Goal: Use online tool/utility: Utilize a website feature to perform a specific function

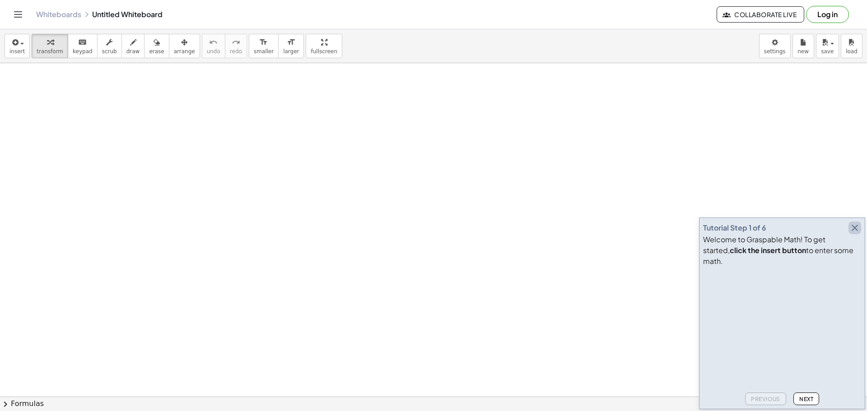
click at [854, 233] on icon "button" at bounding box center [854, 228] width 11 height 11
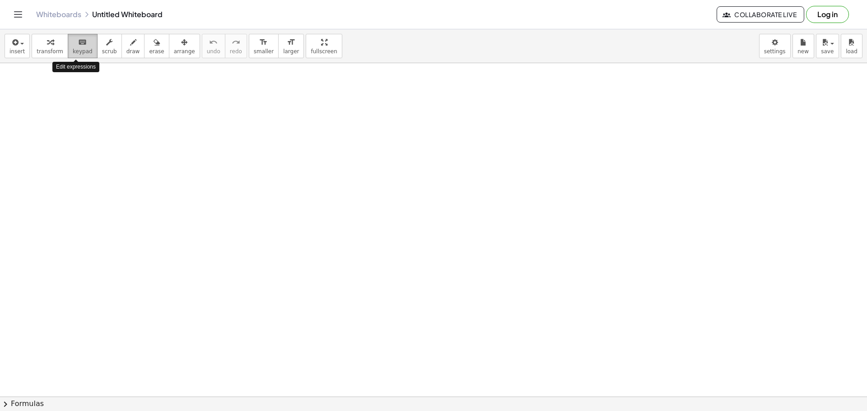
click at [73, 50] on span "keypad" at bounding box center [83, 51] width 20 height 6
click at [106, 50] on span "scrub" at bounding box center [109, 51] width 15 height 6
click at [121, 49] on button "draw" at bounding box center [132, 46] width 23 height 24
click at [144, 45] on button "erase" at bounding box center [156, 46] width 25 height 24
click at [181, 45] on icon "button" at bounding box center [184, 42] width 6 height 11
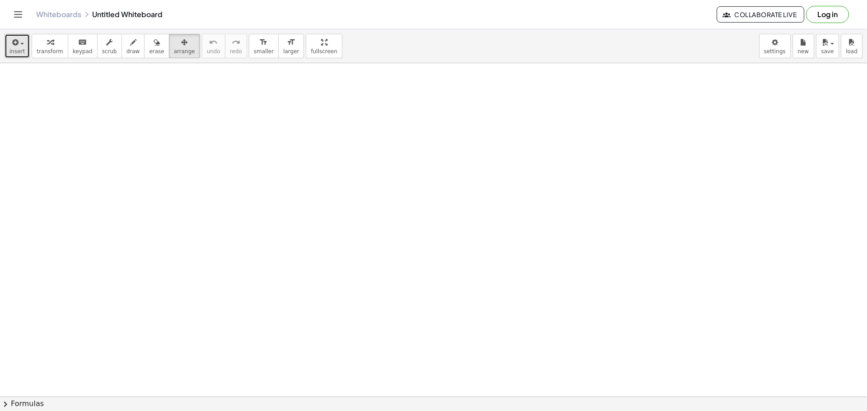
click at [17, 43] on icon "button" at bounding box center [14, 42] width 8 height 11
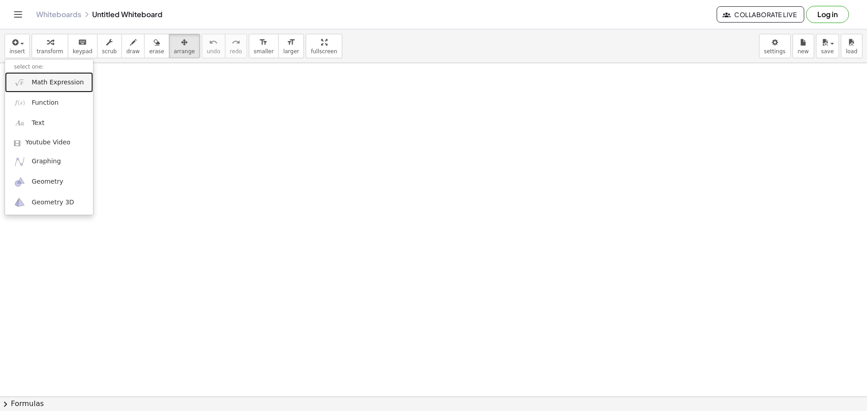
click at [61, 83] on span "Math Expression" at bounding box center [58, 82] width 52 height 9
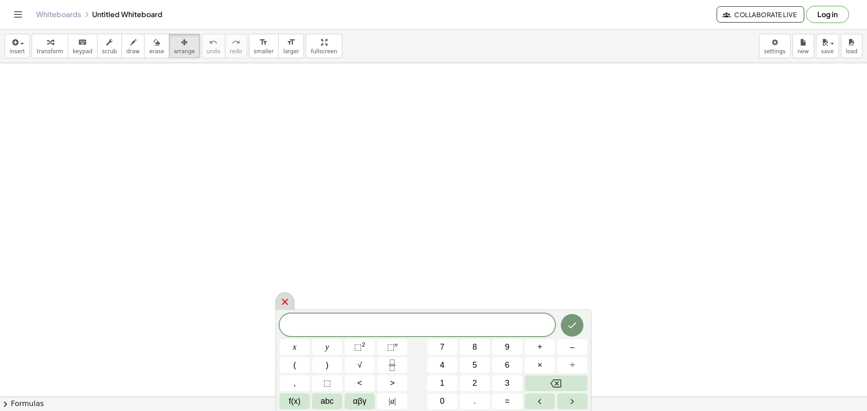
click at [284, 298] on icon at bounding box center [284, 302] width 11 height 11
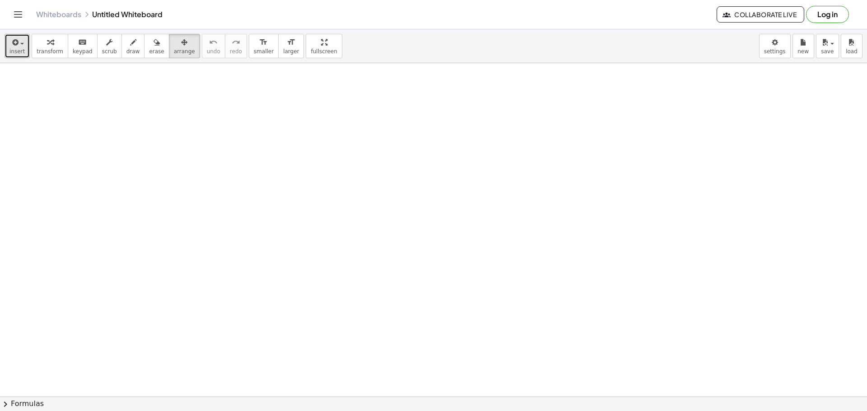
click at [20, 44] on span "button" at bounding box center [22, 44] width 4 height 2
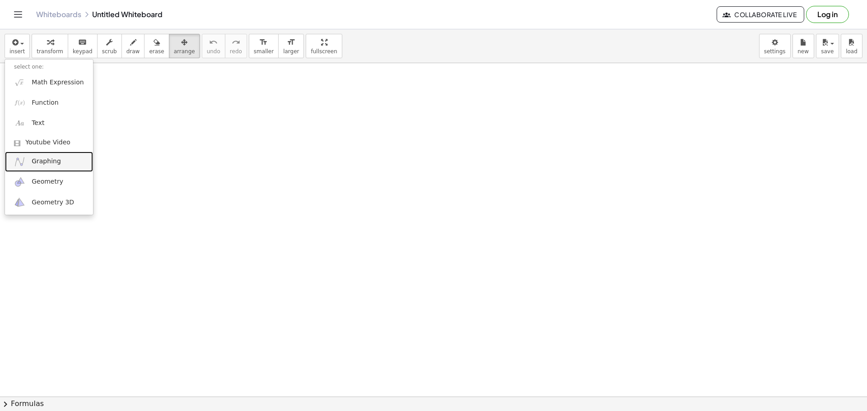
click at [36, 159] on span "Graphing" at bounding box center [46, 161] width 29 height 9
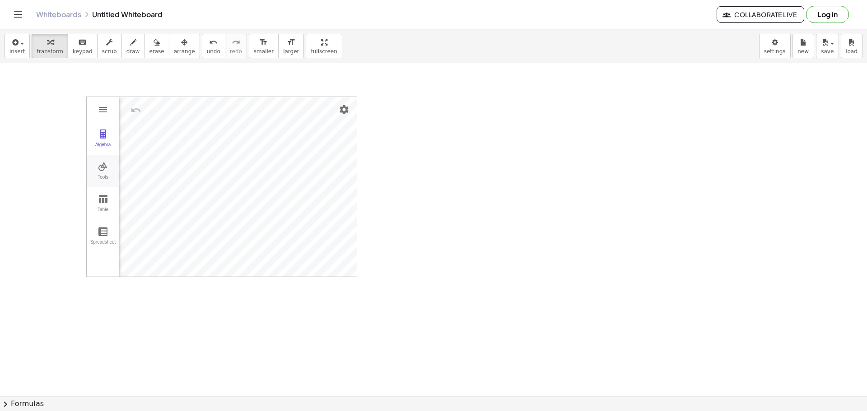
click at [108, 171] on img "Graphing Calculator" at bounding box center [103, 166] width 11 height 11
click at [145, 202] on img "Point on Object. Select object or its perimeter" at bounding box center [144, 198] width 36 height 14
click at [153, 260] on img "Move. Drag or select object" at bounding box center [148, 261] width 22 height 22
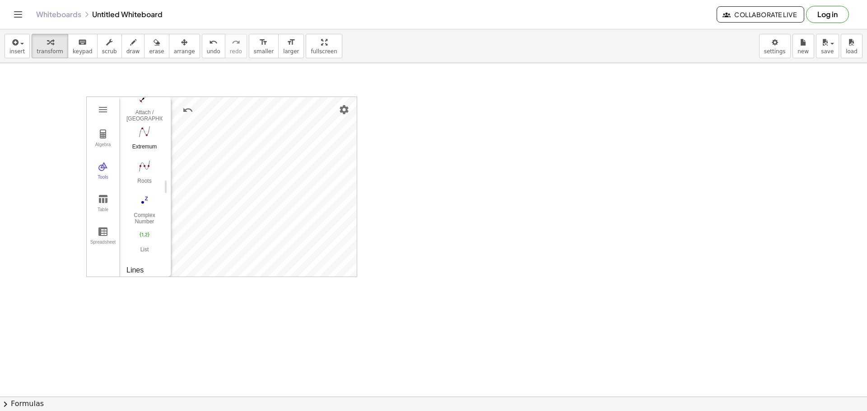
click at [146, 218] on div "Complex Number" at bounding box center [144, 218] width 36 height 13
click at [156, 258] on img "Move. Drag or select object" at bounding box center [148, 261] width 22 height 22
click at [145, 159] on button "Line" at bounding box center [144, 160] width 36 height 33
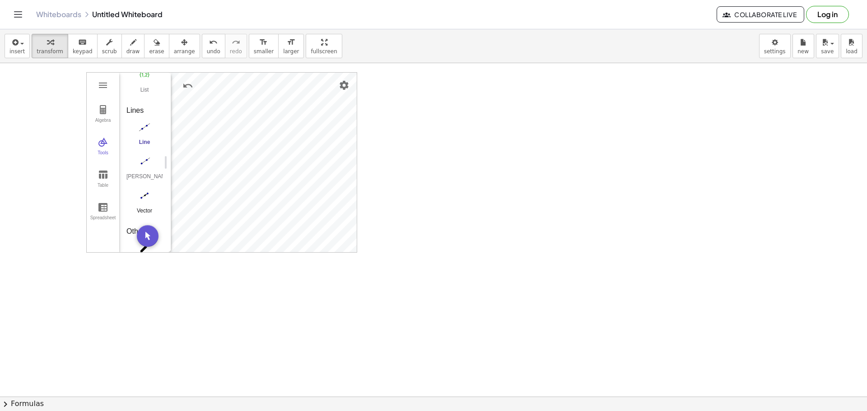
scroll to position [45, 0]
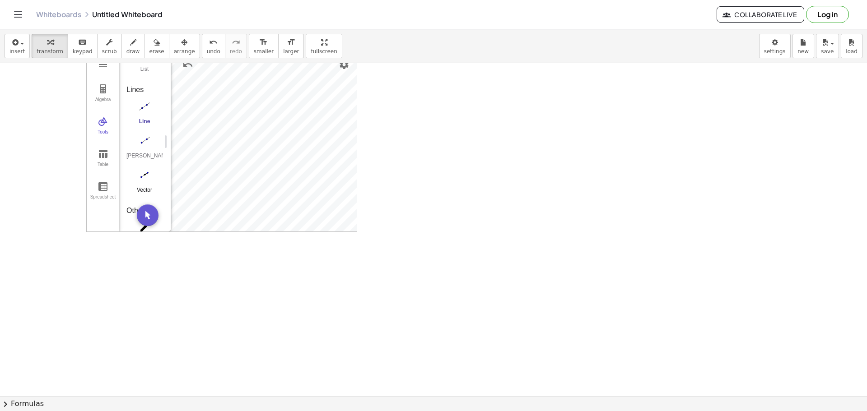
click at [143, 173] on img "Vector. Select starting point, then end point" at bounding box center [144, 175] width 36 height 14
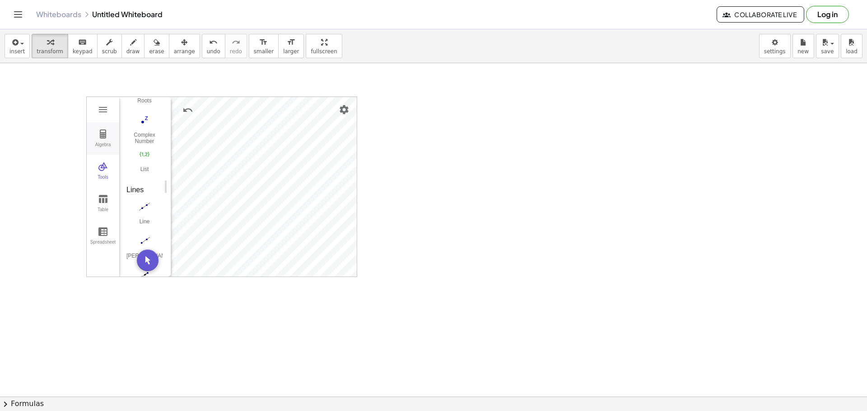
click at [107, 139] on button "Algebra" at bounding box center [103, 138] width 33 height 33
click at [135, 107] on div "Algebra" at bounding box center [131, 107] width 9 height 9
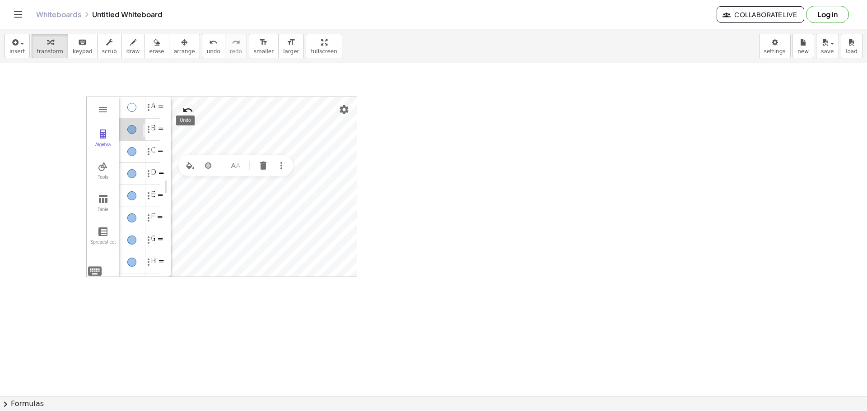
click at [189, 113] on img "Undo" at bounding box center [187, 110] width 11 height 11
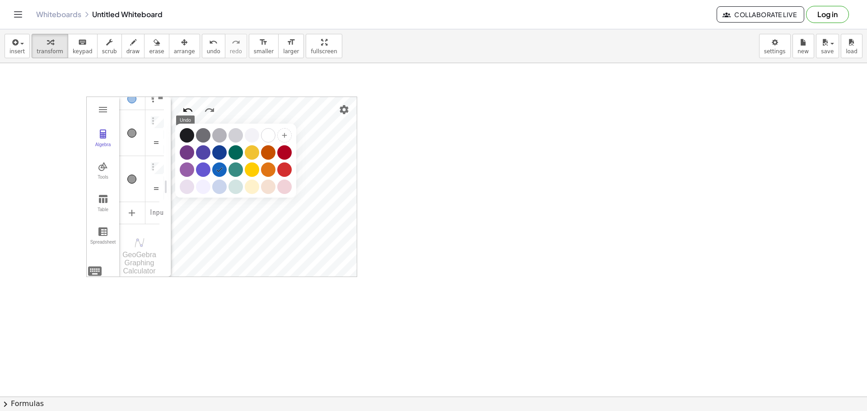
click at [186, 111] on img "Undo" at bounding box center [187, 110] width 11 height 11
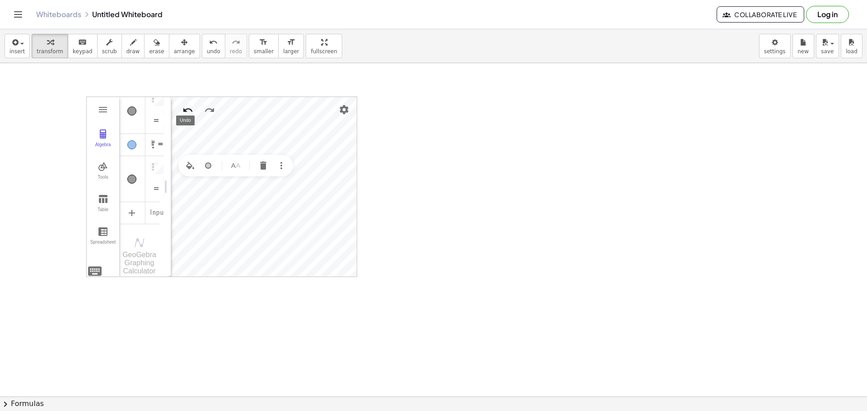
click at [186, 111] on div "Algebra Tools Table Spreadsheet A = (-1.15, 3.32) B = (-2.15, 2.44) C = (-3.03,…" at bounding box center [221, 187] width 271 height 181
click at [186, 111] on img "Undo" at bounding box center [187, 110] width 11 height 11
click at [159, 130] on div "Algebra" at bounding box center [156, 130] width 16 height 22
click at [150, 132] on img "Options" at bounding box center [153, 129] width 11 height 11
click at [139, 133] on div "Algebra" at bounding box center [132, 130] width 26 height 22
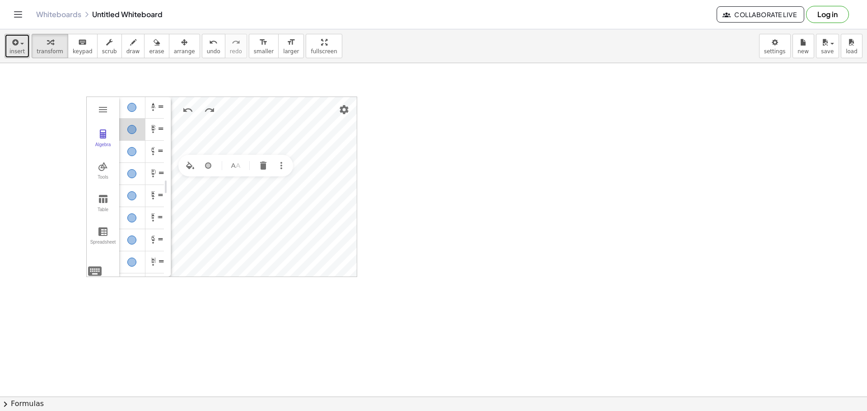
click at [27, 44] on button "insert" at bounding box center [17, 46] width 25 height 24
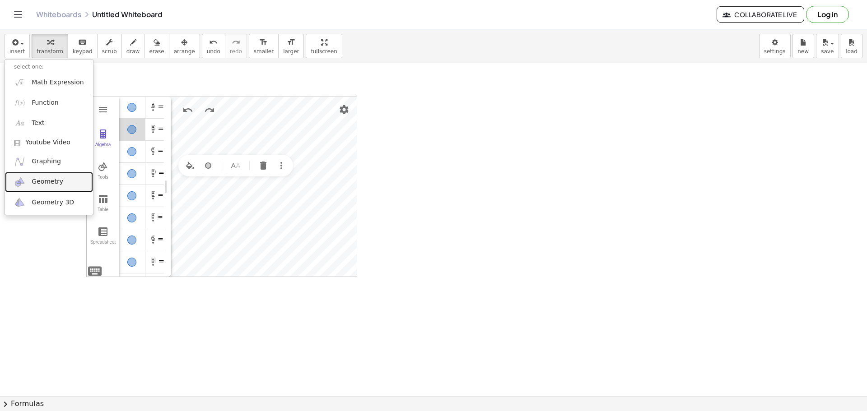
click at [47, 184] on span "Geometry" at bounding box center [48, 181] width 32 height 9
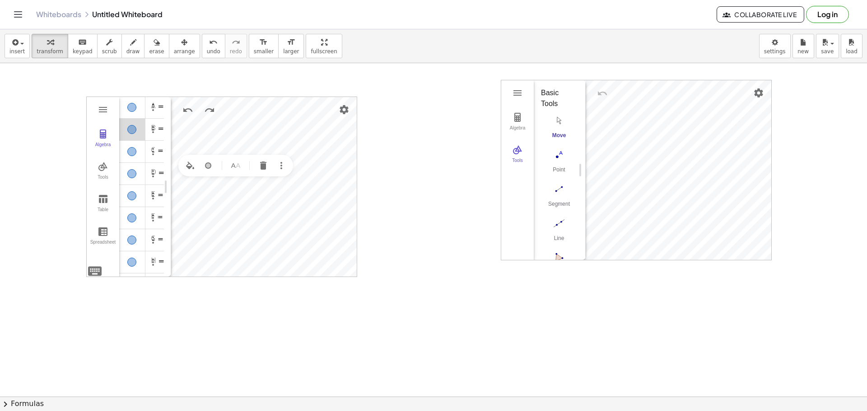
drag, startPoint x: 590, startPoint y: 86, endPoint x: 557, endPoint y: 110, distance: 41.1
click at [557, 110] on div "Algebra Tools GeoGebra Geometry Basic Tools Move Point Segment Line Polygon Cir…" at bounding box center [636, 170] width 271 height 181
click at [344, 110] on img "Settings" at bounding box center [344, 109] width 11 height 11
click at [433, 149] on div at bounding box center [433, 396] width 867 height 667
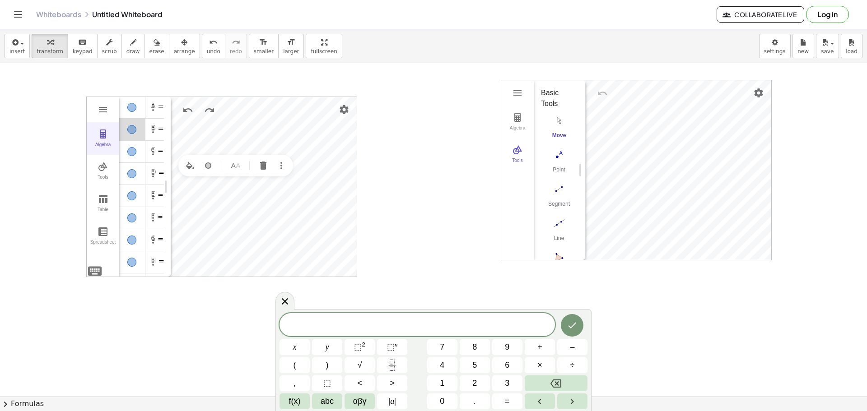
click at [118, 123] on button "Algebra" at bounding box center [103, 138] width 33 height 33
drag, startPoint x: 109, startPoint y: 105, endPoint x: 56, endPoint y: 117, distance: 54.5
click at [56, 117] on div "Algebra Tools Table Spreadsheet A = (-1.15, 3.32) B = (-2.15, 2.44) C = (-3.03,…" at bounding box center [433, 396] width 867 height 667
click at [525, 128] on div "Algebra" at bounding box center [517, 131] width 29 height 13
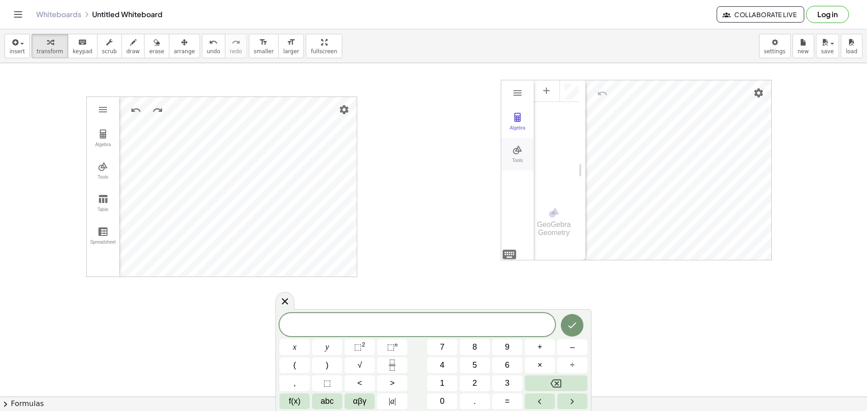
click at [515, 141] on button "Tools" at bounding box center [517, 154] width 33 height 33
click at [554, 167] on img "Polygon. Select all vertices, then first vertex again" at bounding box center [559, 169] width 36 height 14
click at [556, 135] on img "Line. Select two points or positions" at bounding box center [559, 135] width 36 height 14
click at [23, 50] on button "insert" at bounding box center [17, 46] width 25 height 24
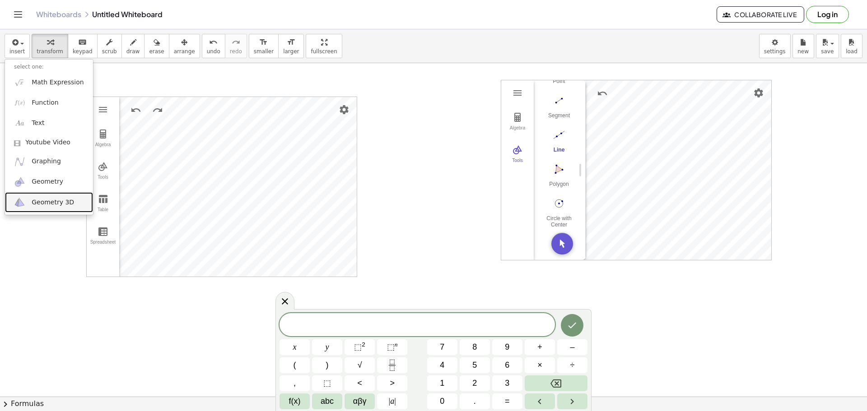
click at [54, 203] on span "Geometry 3D" at bounding box center [53, 202] width 42 height 9
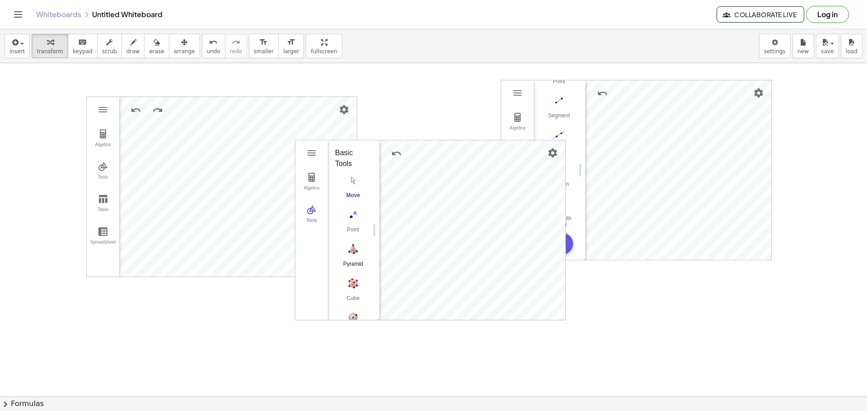
click at [348, 251] on img "Pyramid. Select a polygon for bottom, then select top point" at bounding box center [353, 249] width 36 height 14
click at [398, 153] on img "Undo" at bounding box center [396, 153] width 11 height 11
click at [395, 152] on img "Undo" at bounding box center [396, 153] width 11 height 11
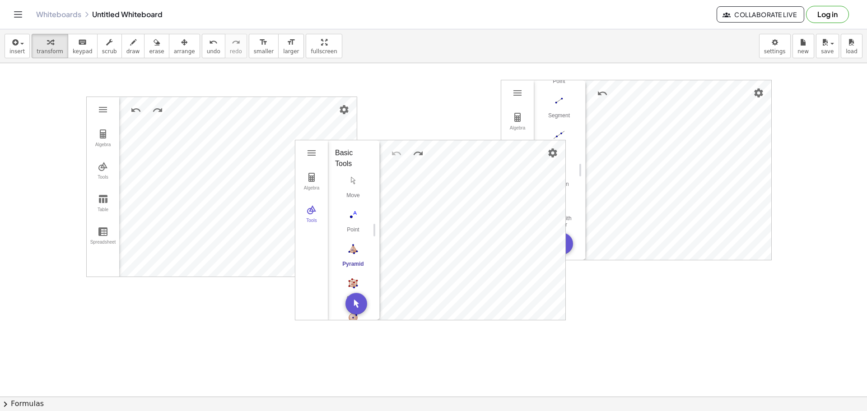
click at [353, 258] on button "Pyramid" at bounding box center [353, 258] width 36 height 33
click at [353, 190] on img "Cube. Select two points or other corresponding objects" at bounding box center [353, 193] width 36 height 14
click at [354, 194] on img "Cube. Select two points or other corresponding objects" at bounding box center [353, 193] width 36 height 14
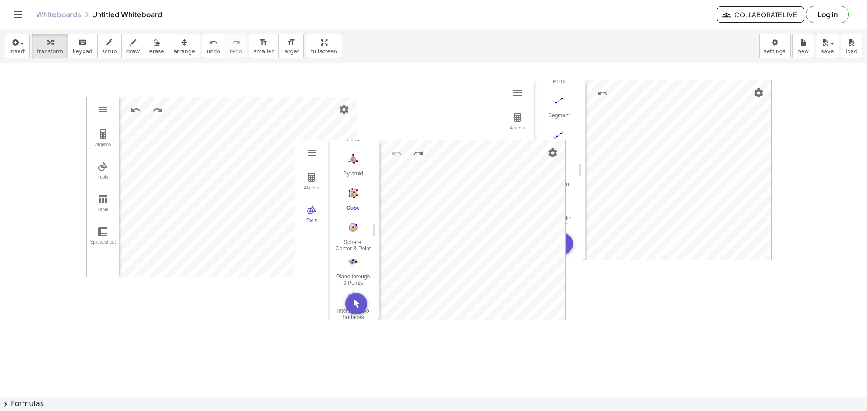
click at [447, 190] on div "Algebra Tools Input… GeoGebra 3D Calculator Basic Tools Move Point Pyramid Cube…" at bounding box center [430, 230] width 270 height 180
click at [353, 198] on img "Cube. Select two points or other corresponding objects" at bounding box center [353, 193] width 36 height 14
click at [353, 230] on img "Sphere: Center & Point. Select center point, then point on sphere" at bounding box center [353, 227] width 36 height 14
click at [354, 197] on img "Cube. Select two points or other corresponding objects" at bounding box center [353, 193] width 36 height 14
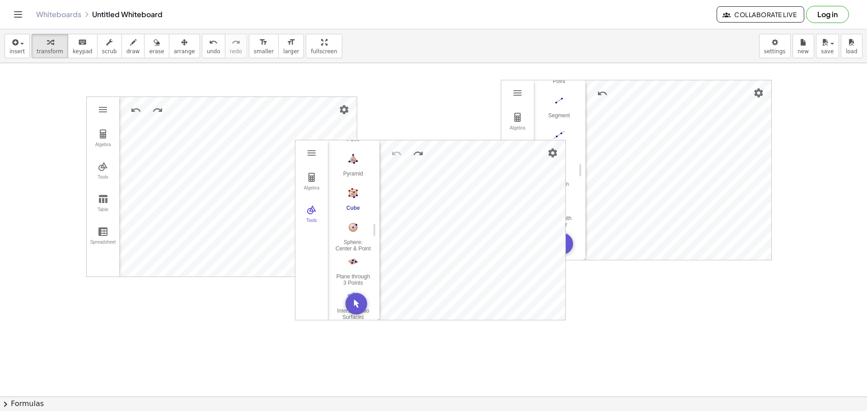
drag, startPoint x: 354, startPoint y: 191, endPoint x: 249, endPoint y: 296, distance: 148.1
click at [249, 296] on div "Algebra Tools Table Spreadsheet A = (-1.15, 3.32) B = (-2.15, 2.44) C = (-3.03,…" at bounding box center [433, 396] width 867 height 667
click at [249, 296] on div at bounding box center [433, 396] width 867 height 667
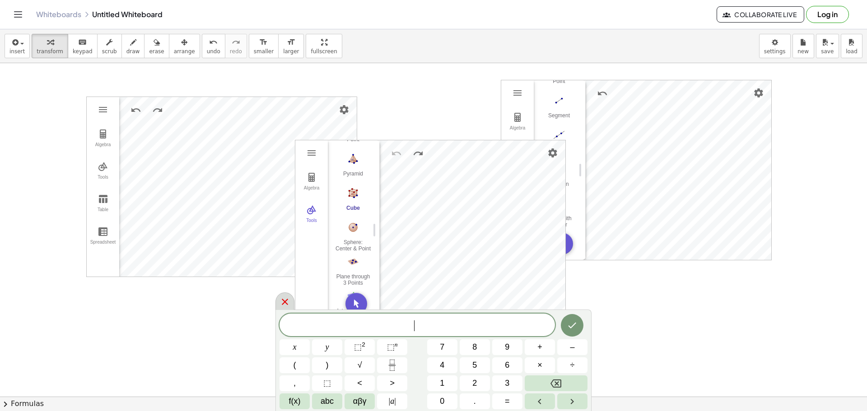
click at [283, 302] on icon at bounding box center [284, 302] width 11 height 11
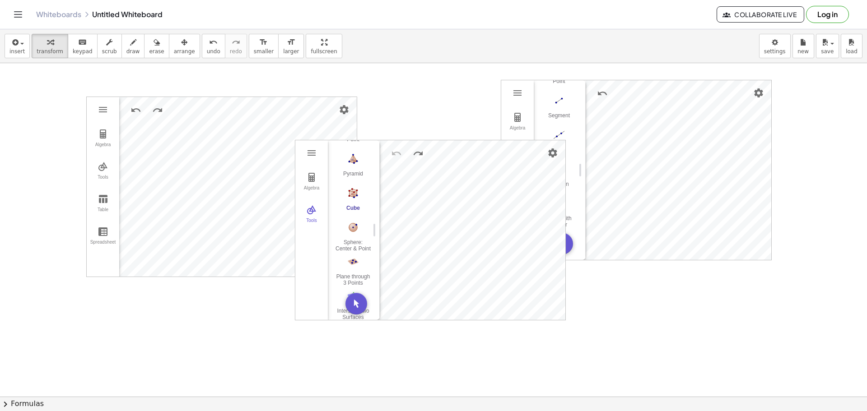
click at [357, 193] on img "Cube. Select two points or other corresponding objects" at bounding box center [353, 193] width 36 height 14
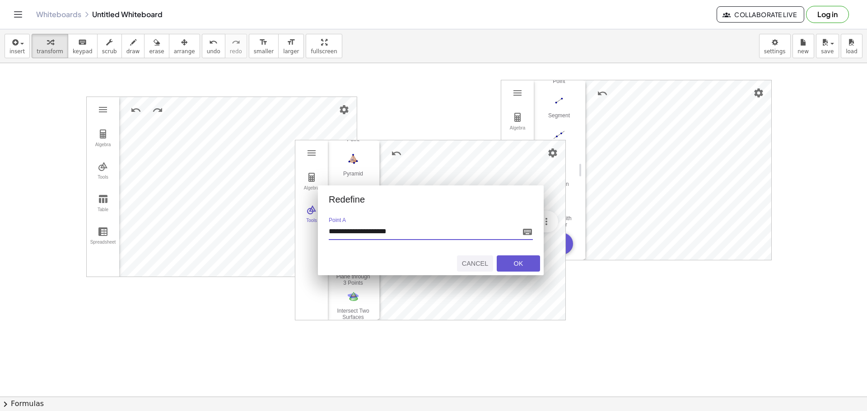
click at [482, 263] on div "Cancel" at bounding box center [474, 263] width 29 height 7
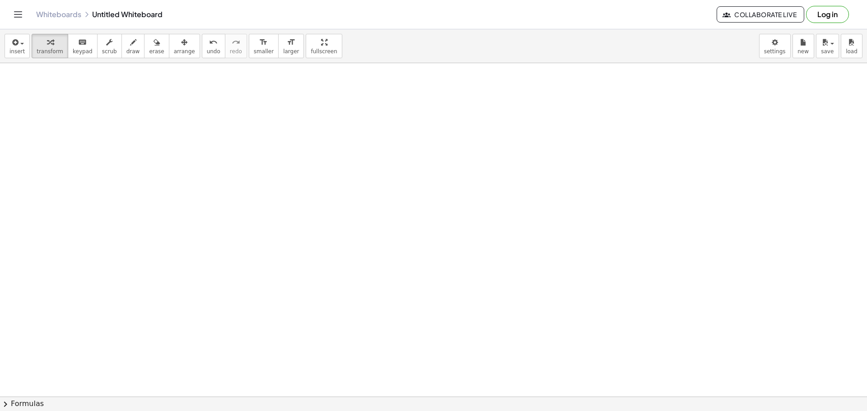
scroll to position [0, 0]
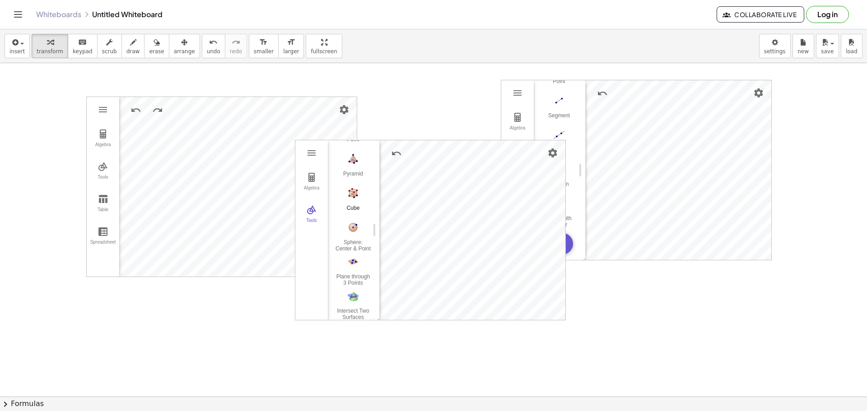
click at [350, 197] on img "Cube. Select two points or other corresponding objects" at bounding box center [353, 193] width 36 height 14
click at [414, 178] on div "Algebra Tools A = (-2.76, 2.7, 2) Input… GeoGebra 3D Calculator Basic Tools Mov…" at bounding box center [430, 230] width 270 height 180
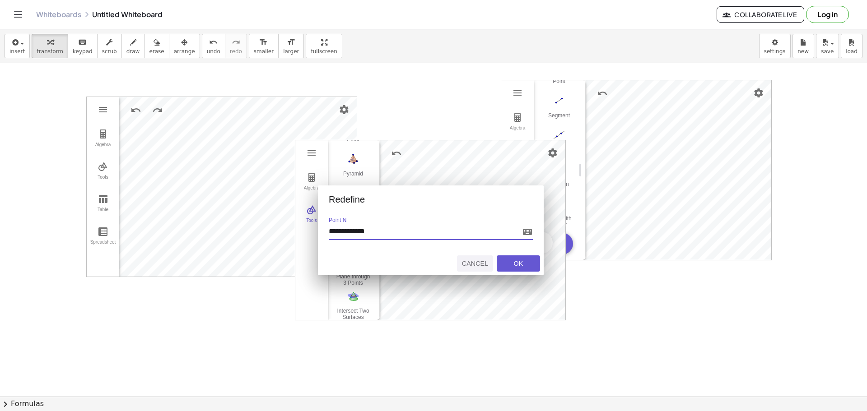
click at [465, 262] on div "Cancel" at bounding box center [474, 263] width 29 height 7
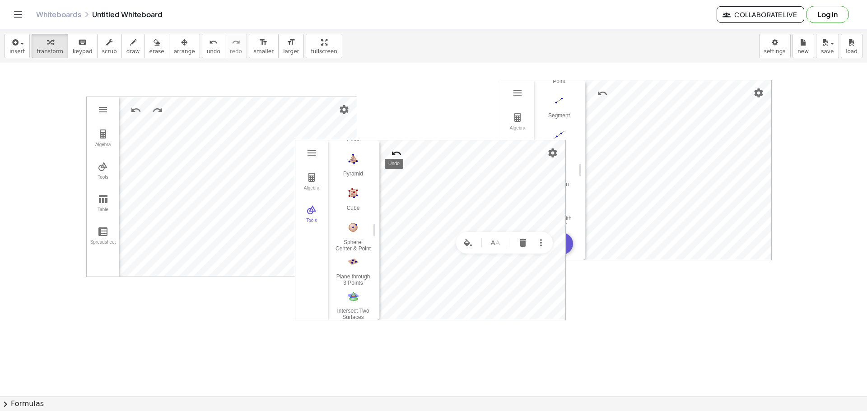
drag, startPoint x: 384, startPoint y: 158, endPoint x: 395, endPoint y: 153, distance: 12.2
click at [384, 158] on div "3D Calculator" at bounding box center [393, 154] width 27 height 22
click at [396, 153] on img "Undo" at bounding box center [396, 153] width 11 height 11
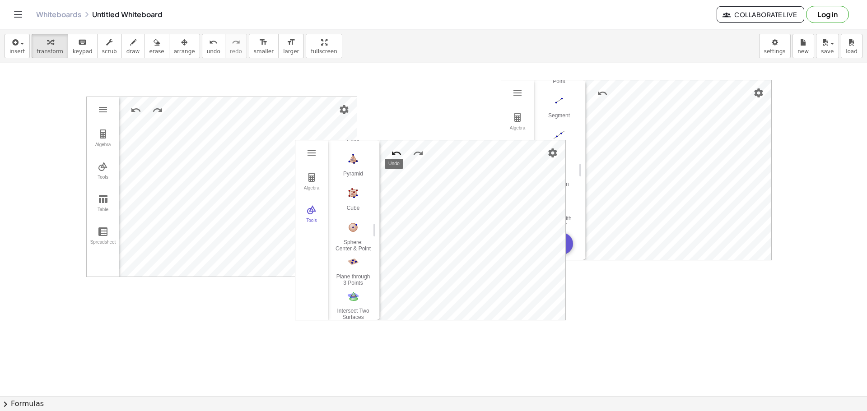
click at [396, 153] on img "Undo" at bounding box center [396, 153] width 11 height 11
click at [355, 237] on img "Cube. Select two points or other corresponding objects" at bounding box center [353, 238] width 36 height 14
click at [393, 154] on img "Undo" at bounding box center [396, 153] width 11 height 11
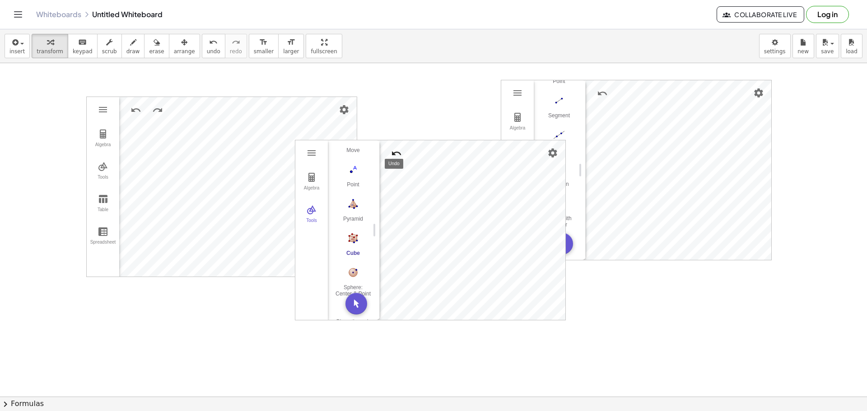
click at [393, 154] on img "Undo" at bounding box center [396, 153] width 11 height 11
click at [314, 180] on img "3D Calculator" at bounding box center [311, 177] width 11 height 11
click at [341, 257] on div "Algebra" at bounding box center [340, 256] width 9 height 9
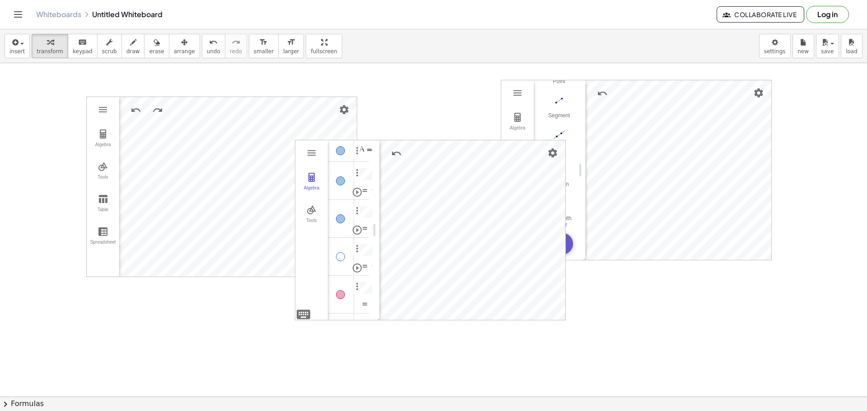
click at [335, 227] on div "Algebra" at bounding box center [341, 218] width 26 height 37
click at [340, 204] on div "Algebra" at bounding box center [341, 218] width 26 height 37
click at [337, 192] on div "Algebra" at bounding box center [341, 180] width 26 height 37
click at [339, 168] on div "Algebra" at bounding box center [341, 180] width 26 height 37
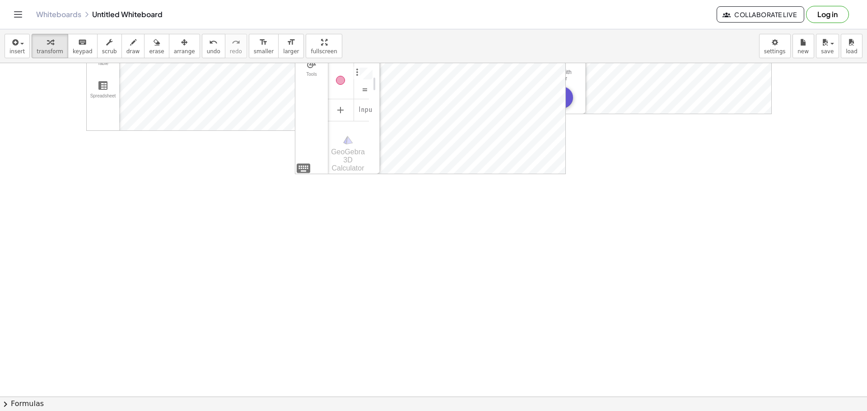
scroll to position [0, 0]
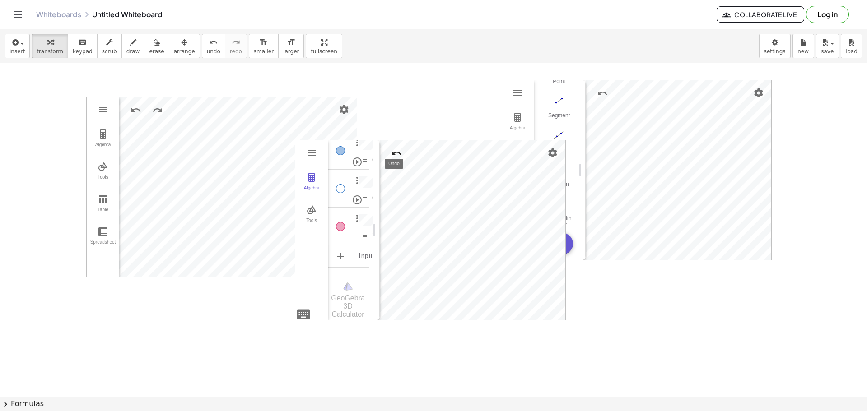
click at [392, 150] on img "Undo" at bounding box center [396, 153] width 11 height 11
click at [19, 46] on span "button" at bounding box center [20, 43] width 2 height 6
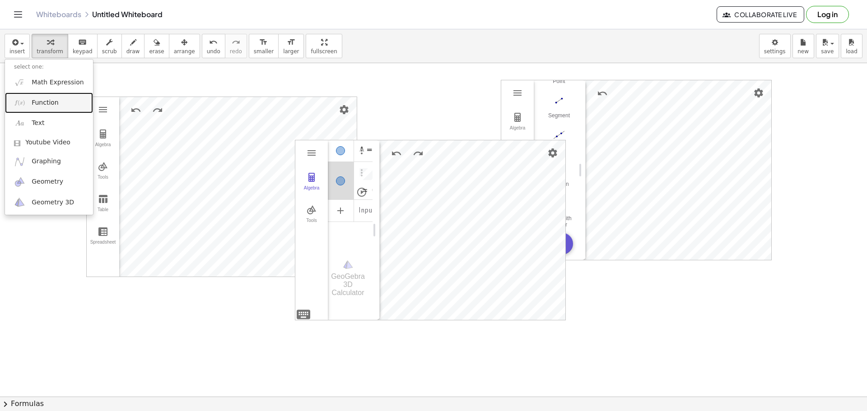
click at [65, 103] on link "Function" at bounding box center [49, 103] width 88 height 20
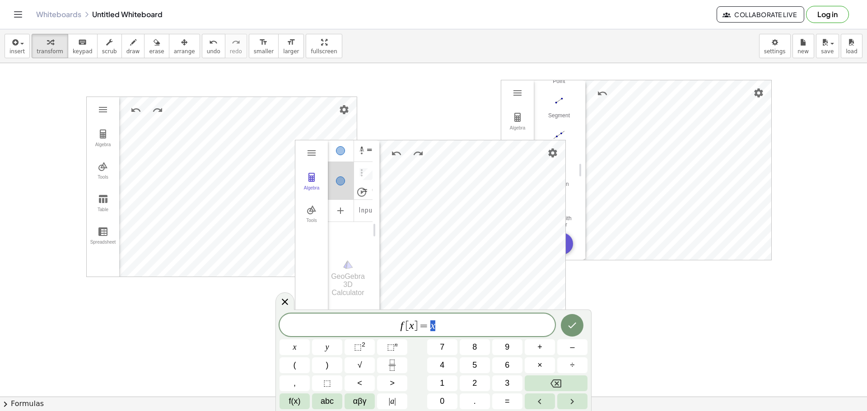
click at [288, 304] on icon at bounding box center [284, 302] width 11 height 11
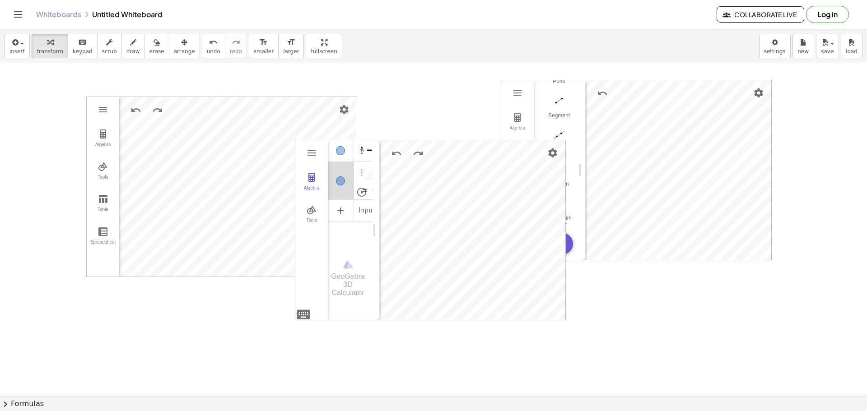
click at [0, 46] on div "insert select one: Math Expression Function Text Youtube Video Graphing Geometr…" at bounding box center [433, 46] width 867 height 34
click at [6, 45] on button "insert" at bounding box center [17, 46] width 25 height 24
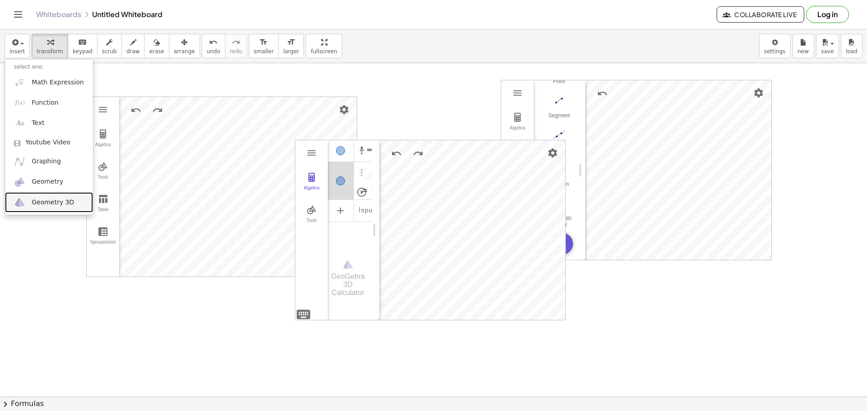
click at [69, 200] on link "Geometry 3D" at bounding box center [49, 202] width 88 height 20
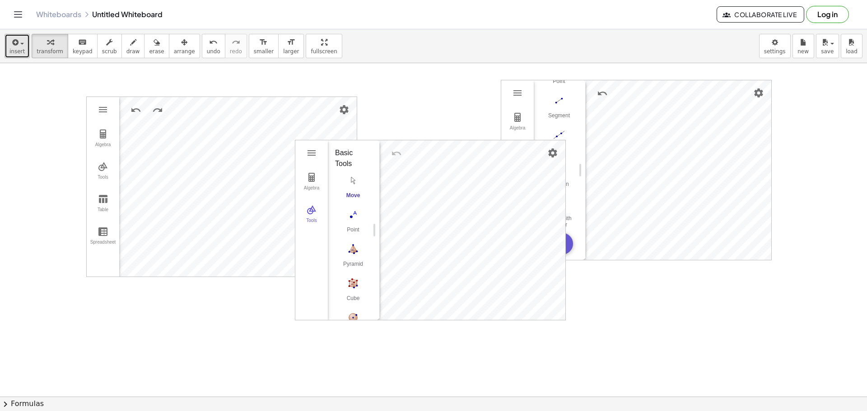
click at [14, 37] on icon "button" at bounding box center [14, 42] width 8 height 11
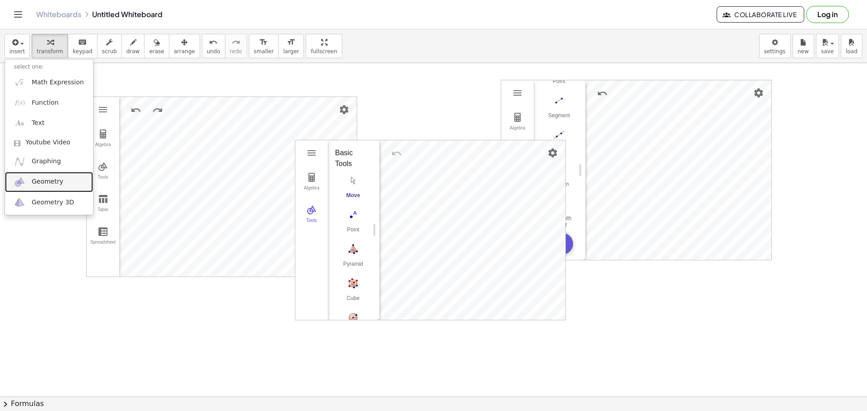
click at [35, 183] on span "Geometry" at bounding box center [48, 181] width 32 height 9
